Goal: Information Seeking & Learning: Learn about a topic

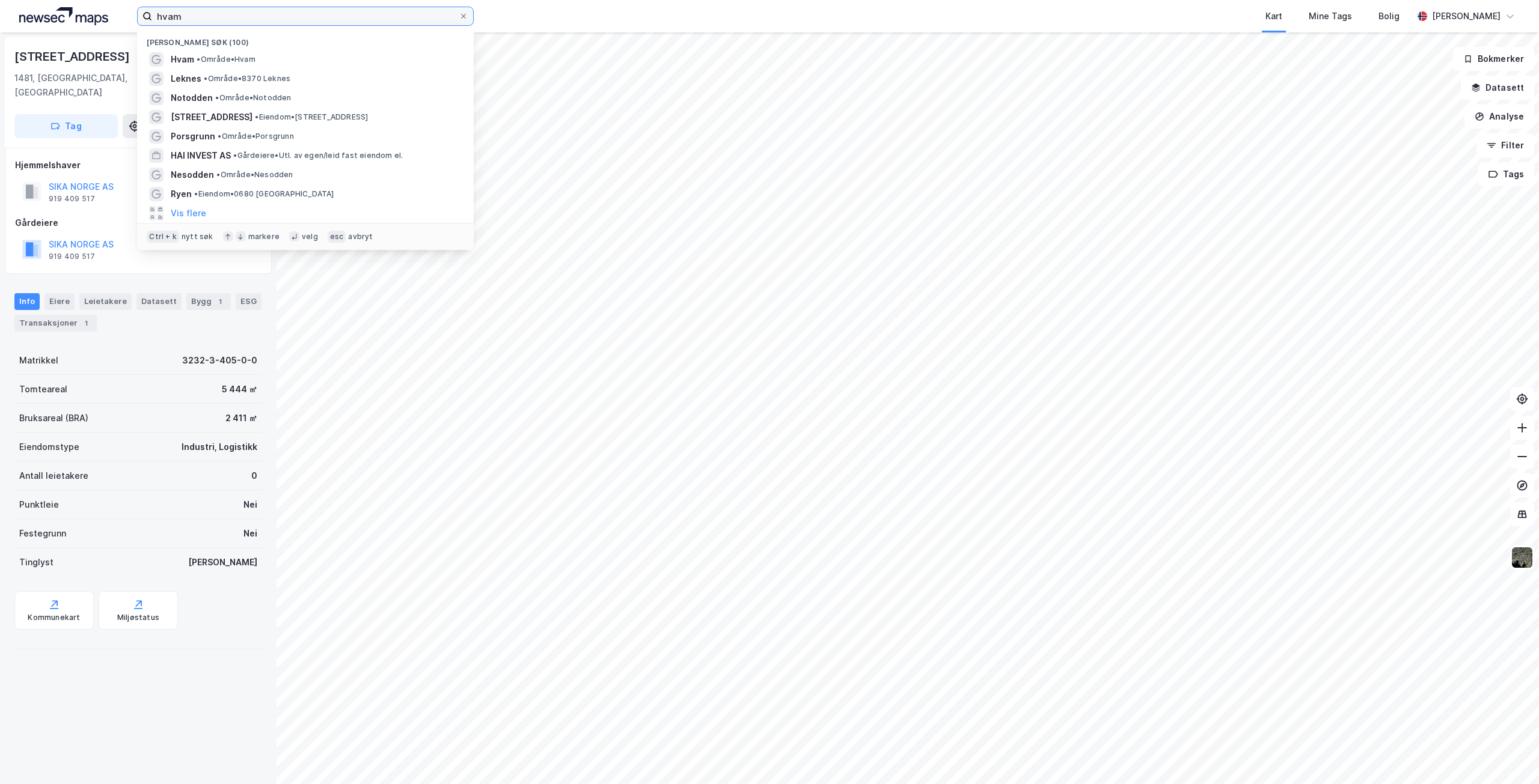
click at [223, 18] on input "hvam" at bounding box center [305, 16] width 306 height 18
click at [212, 17] on input "hvam" at bounding box center [305, 16] width 306 height 18
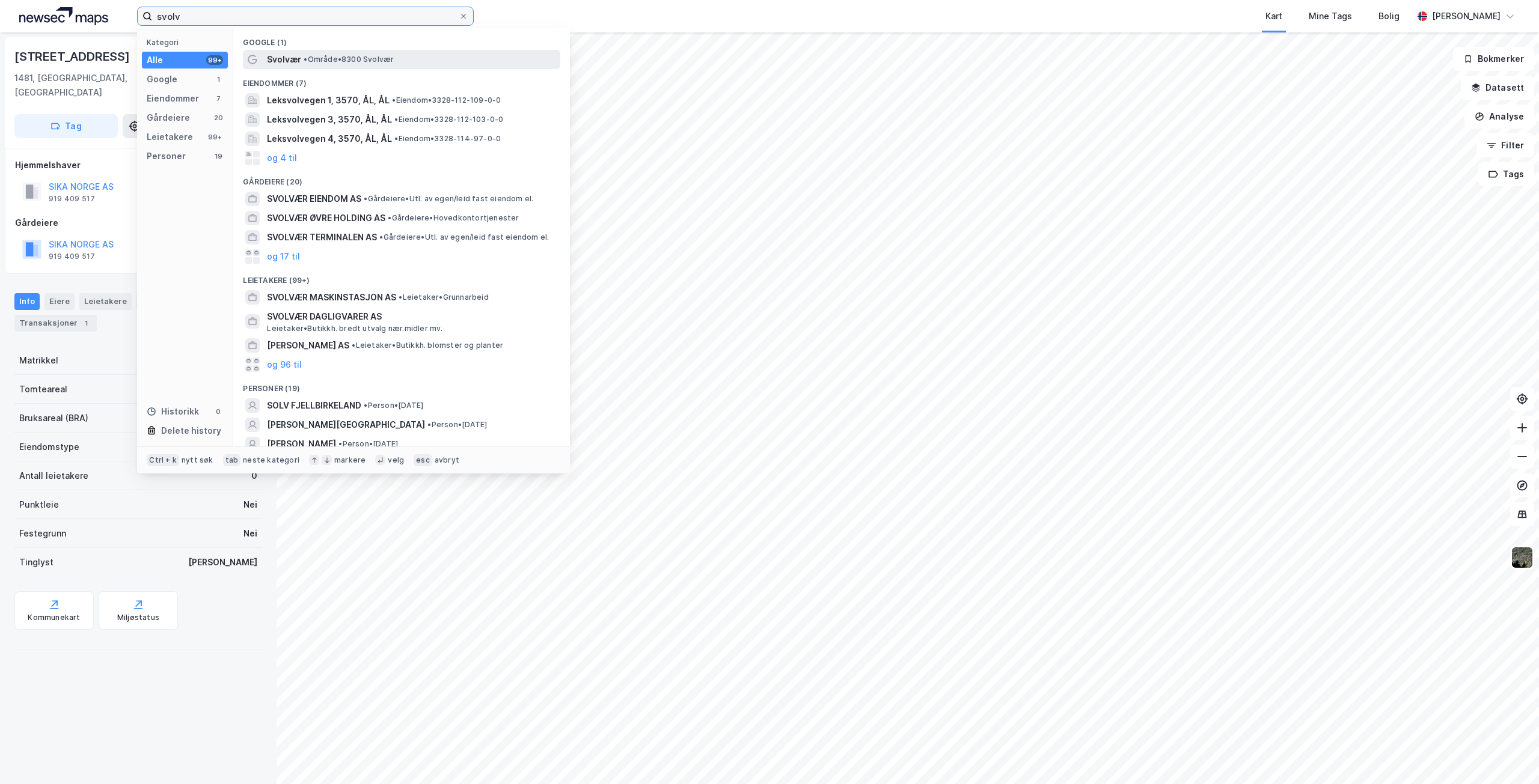
type input "svolv"
click at [307, 57] on span "•" at bounding box center [306, 59] width 3 height 9
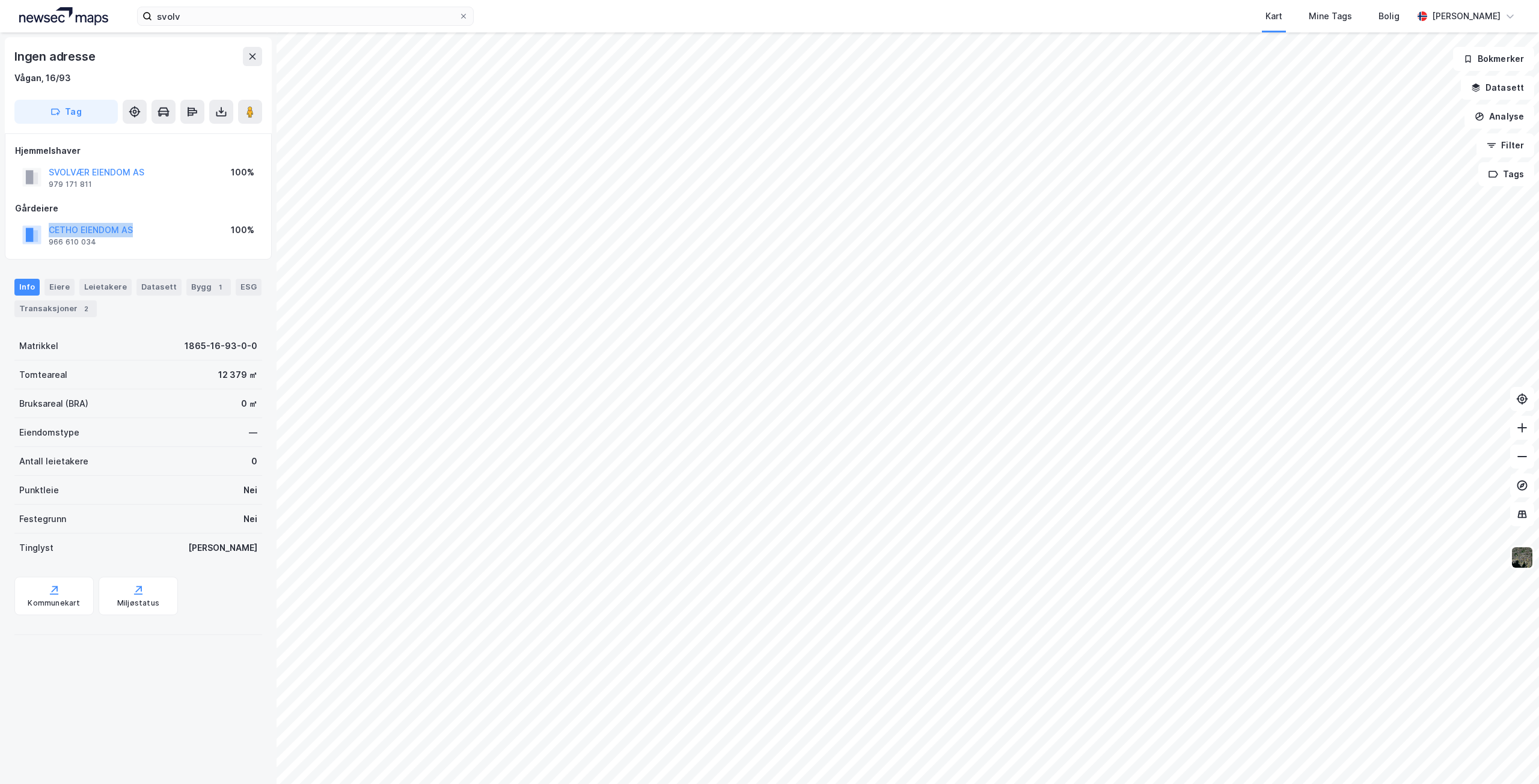
drag, startPoint x: 47, startPoint y: 228, endPoint x: 136, endPoint y: 230, distance: 89.0
click at [136, 230] on div "CETHO EIENDOM AS 966 610 034 100%" at bounding box center [138, 235] width 246 height 29
copy button "CETHO EIENDOM AS"
click at [109, 287] on div "Leietakere" at bounding box center [106, 287] width 53 height 16
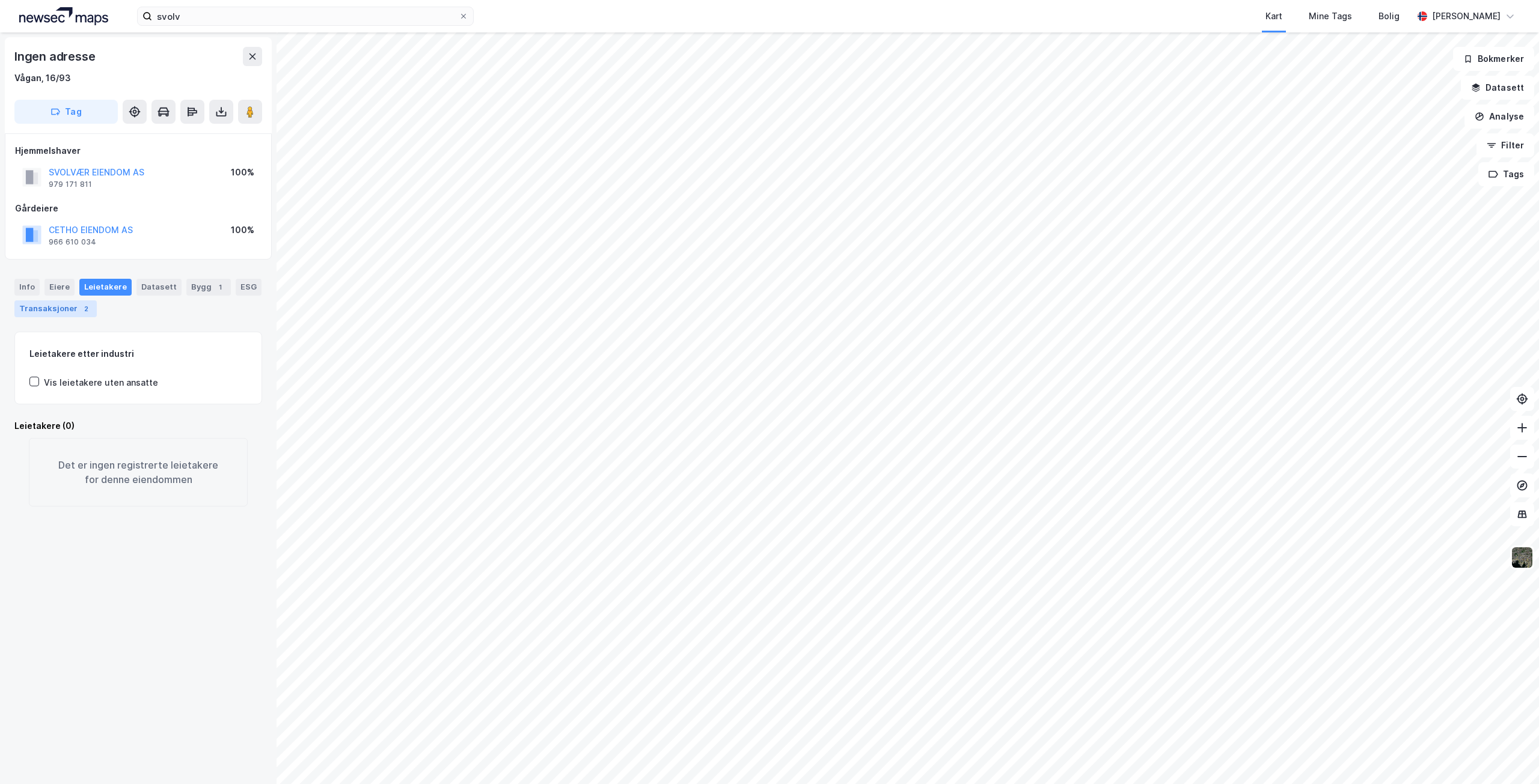
click at [65, 306] on div "Transaksjoner 2" at bounding box center [56, 309] width 82 height 16
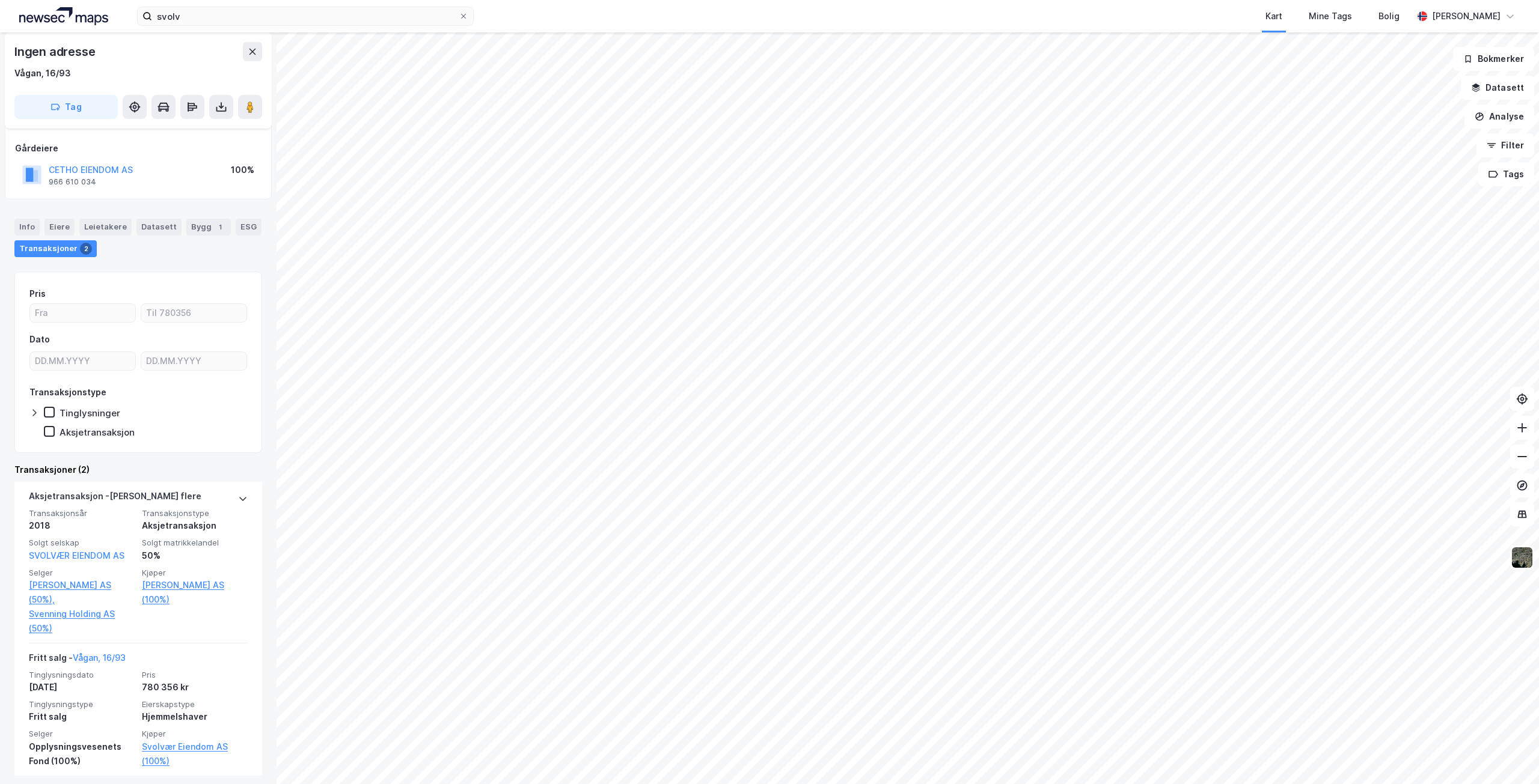
scroll to position [66, 0]
click at [463, 15] on icon at bounding box center [463, 16] width 7 height 7
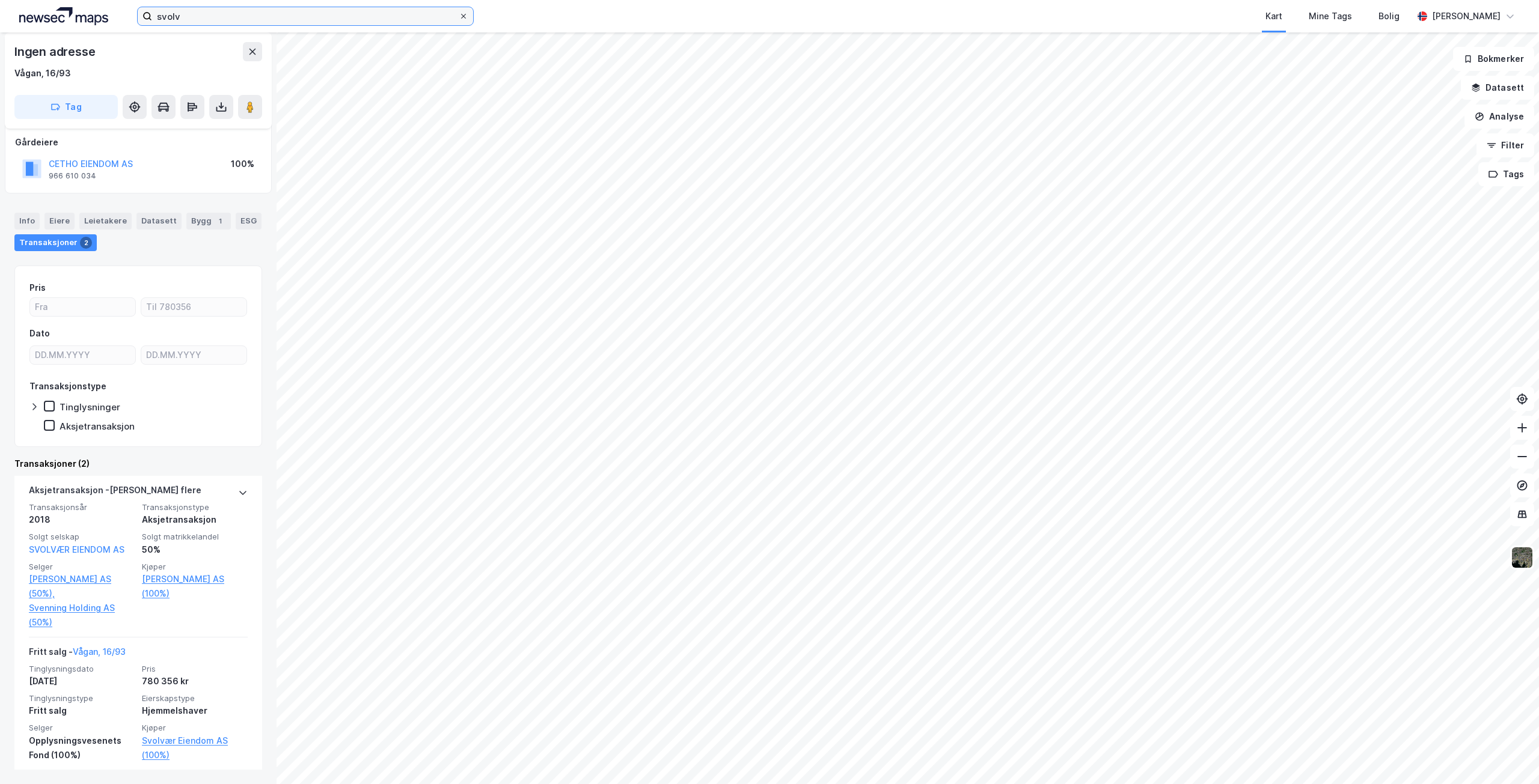
click at [459, 15] on input "svolv" at bounding box center [305, 16] width 306 height 18
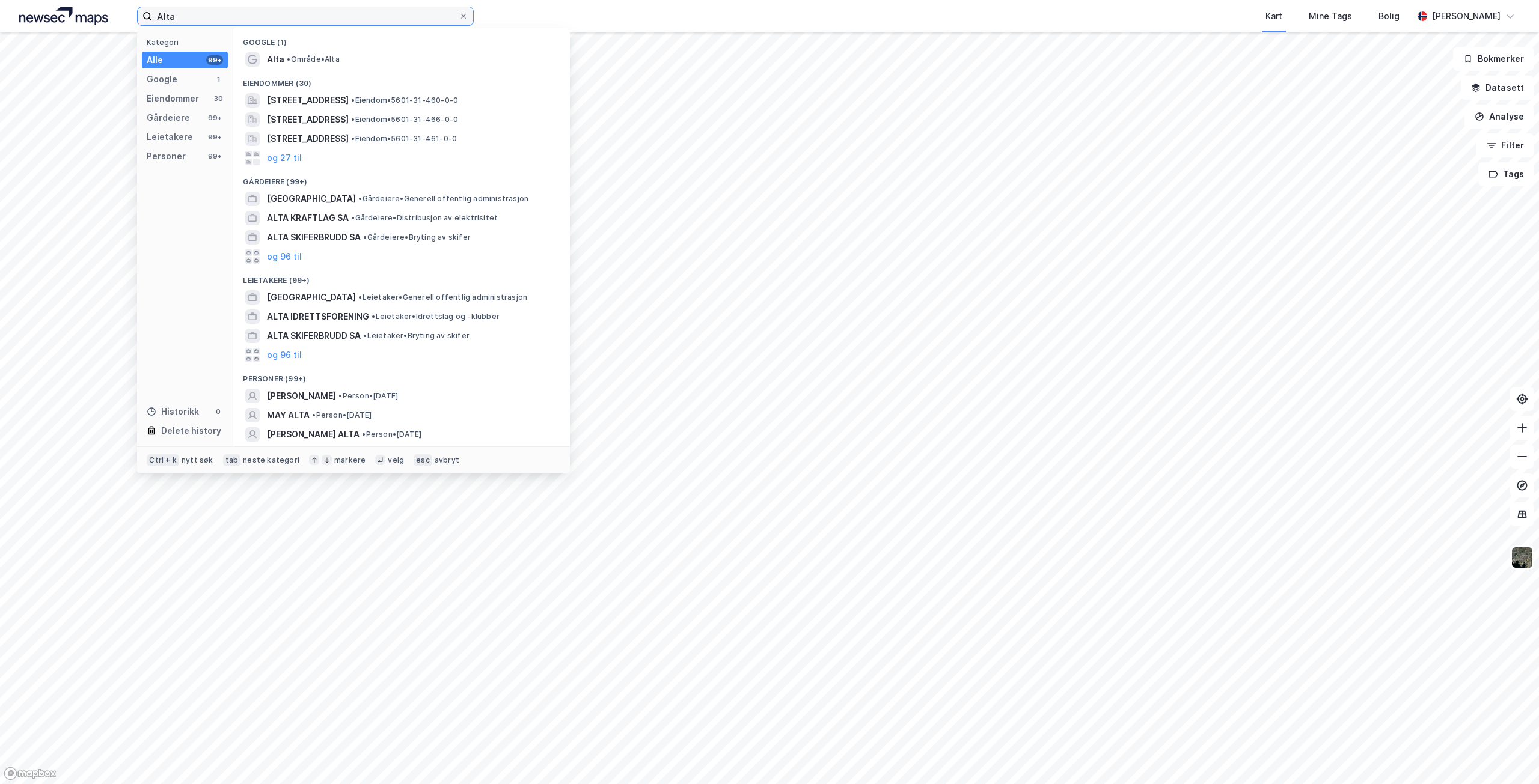
type input "Alta"
